Goal: Task Accomplishment & Management: Use online tool/utility

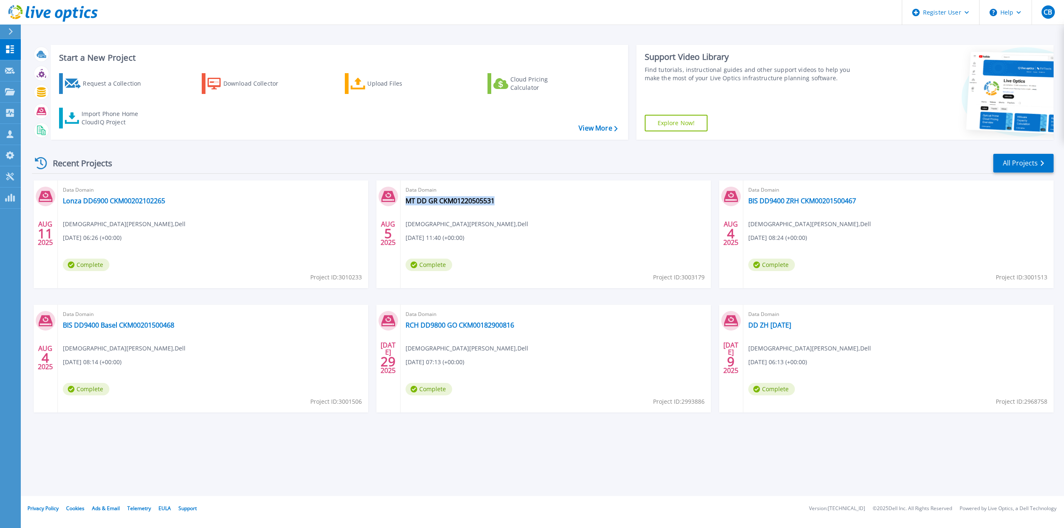
drag, startPoint x: 517, startPoint y: 201, endPoint x: 497, endPoint y: 201, distance: 20.4
click at [497, 201] on div "Data Domain MT DD GR CKM01220505531 Christian Beyeler , Dell 08.05.2025, 11:40 …" at bounding box center [555, 234] width 310 height 108
copy div "MT DD GR CKM01220505531"
click at [463, 199] on link "MT DD GR CKM01220505531" at bounding box center [449, 201] width 89 height 8
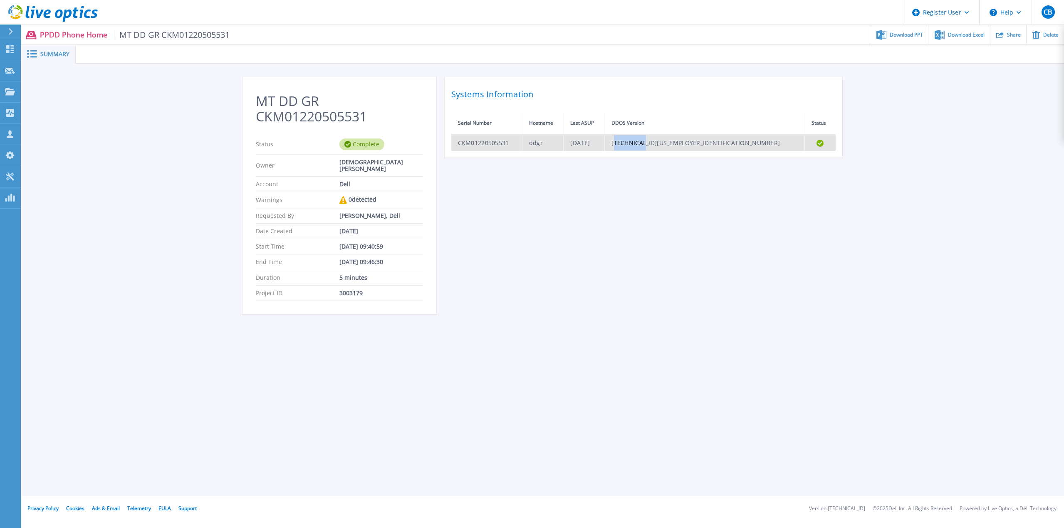
drag, startPoint x: 747, startPoint y: 143, endPoint x: 717, endPoint y: 143, distance: 29.9
click at [717, 143] on td "8.3.0.15-1161254" at bounding box center [705, 143] width 200 height 16
copy td "8.3.0.15-"
click at [762, 252] on div "MT DD GR CKM01220505531 Status Complete Owner Christian Beyeler Account Dell Wa…" at bounding box center [542, 200] width 601 height 247
click at [473, 142] on td "CKM01220505531" at bounding box center [486, 143] width 71 height 16
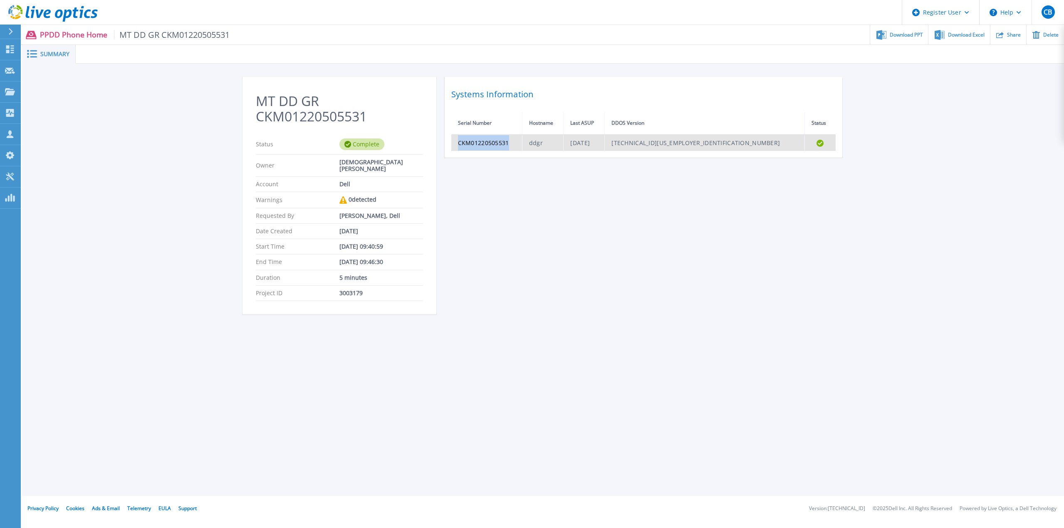
click at [473, 142] on td "CKM01220505531" at bounding box center [486, 143] width 71 height 16
copy td "CKM01220505531"
click at [53, 8] on icon at bounding box center [52, 13] width 89 height 17
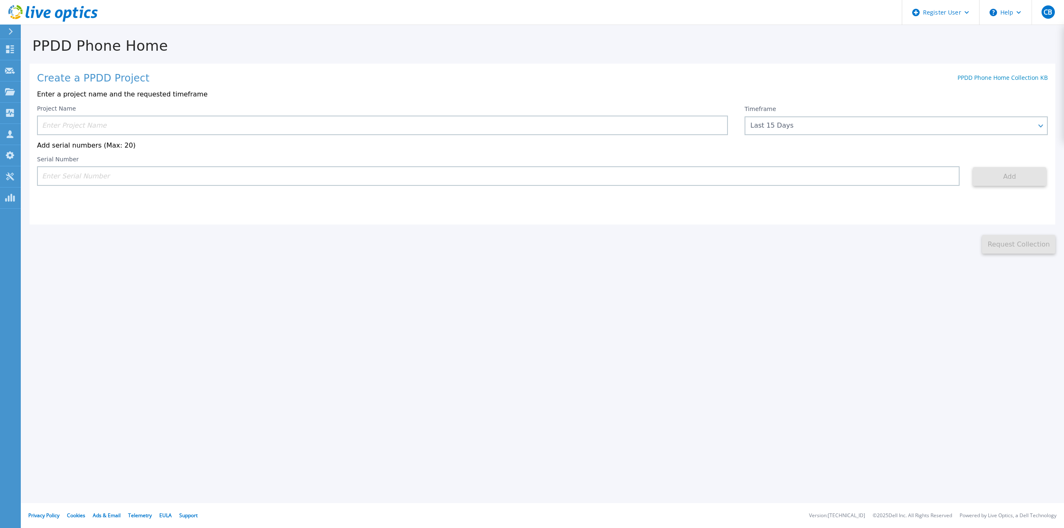
click at [107, 130] on input at bounding box center [382, 126] width 691 height 20
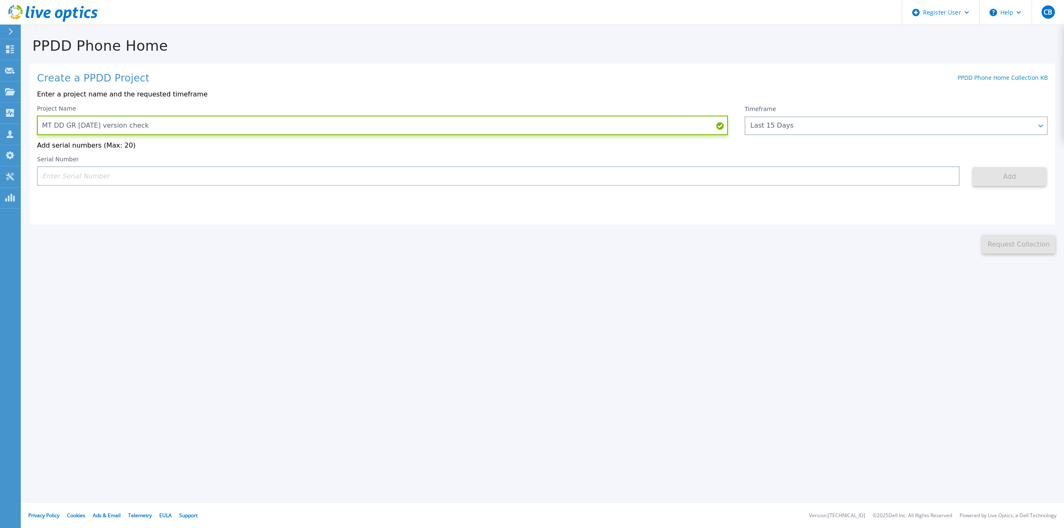
type input "MT DD GR 11.08.2025 version check"
click at [105, 176] on input at bounding box center [498, 176] width 922 height 20
paste input "CKM01220505531"
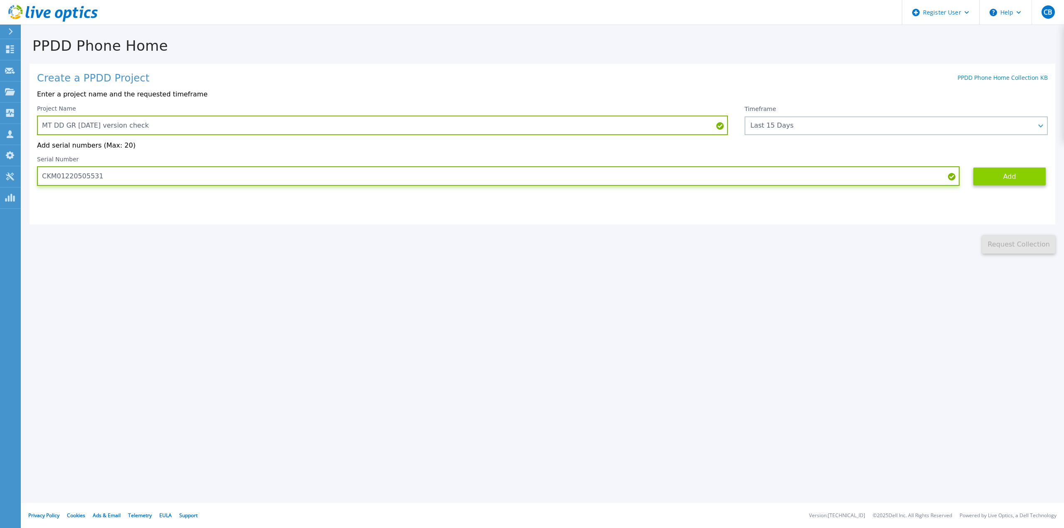
type input "CKM01220505531"
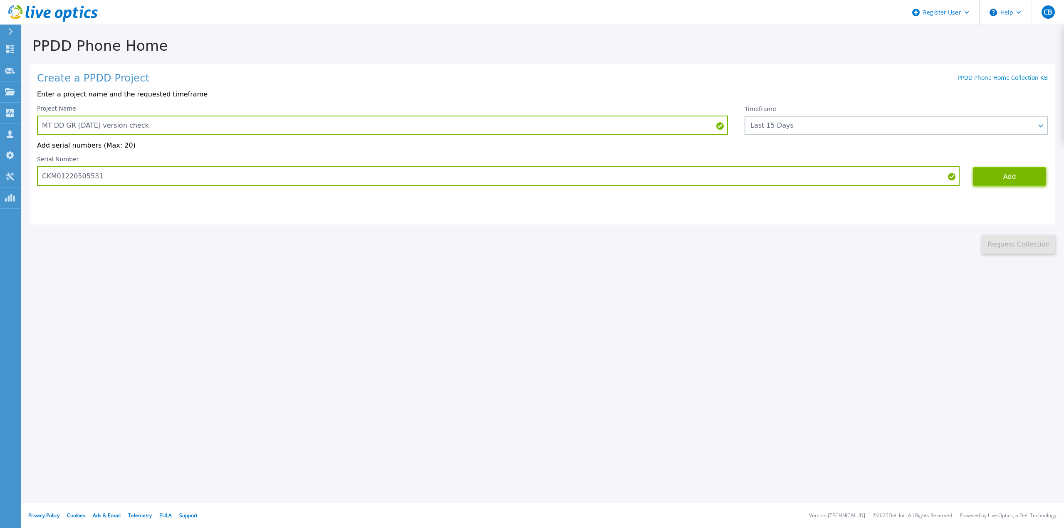
click at [987, 171] on button "Add" at bounding box center [1009, 176] width 73 height 19
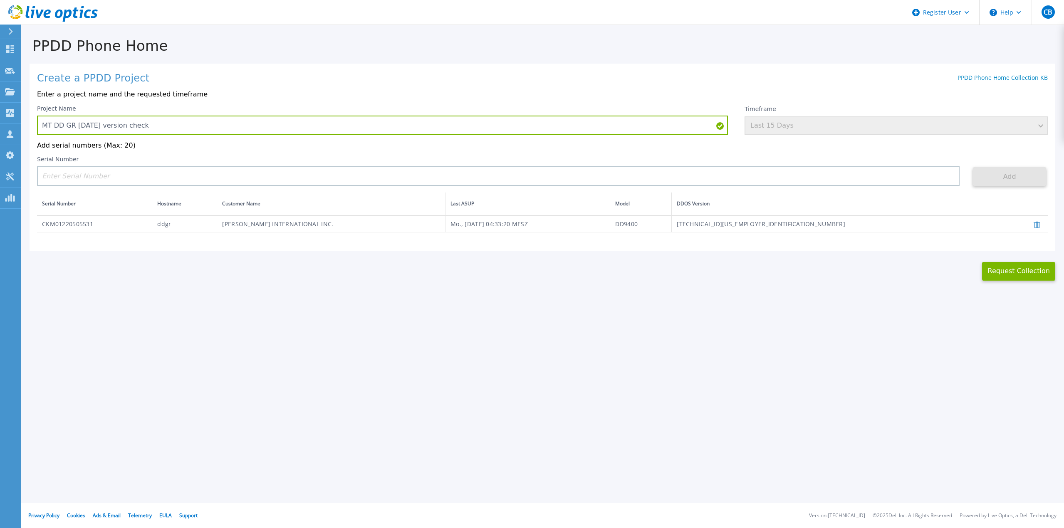
click at [833, 65] on div "Create a PPDD Project PPDD Phone Home Collection KB Enter a project name and th…" at bounding box center [543, 158] width 1026 height 188
